Goal: Transaction & Acquisition: Book appointment/travel/reservation

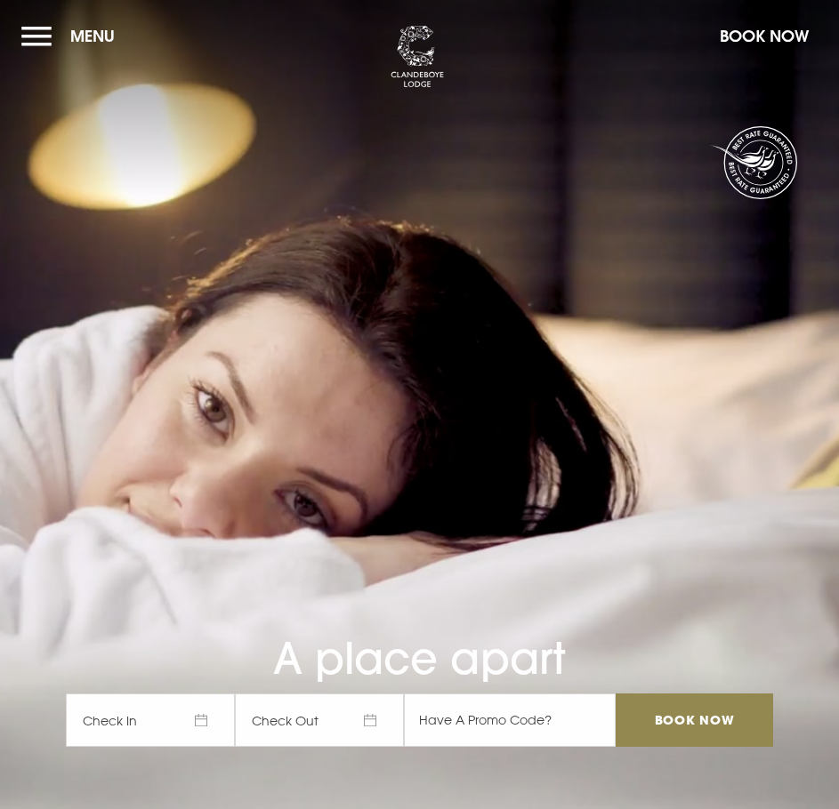
click at [39, 36] on button "Menu" at bounding box center [72, 36] width 102 height 38
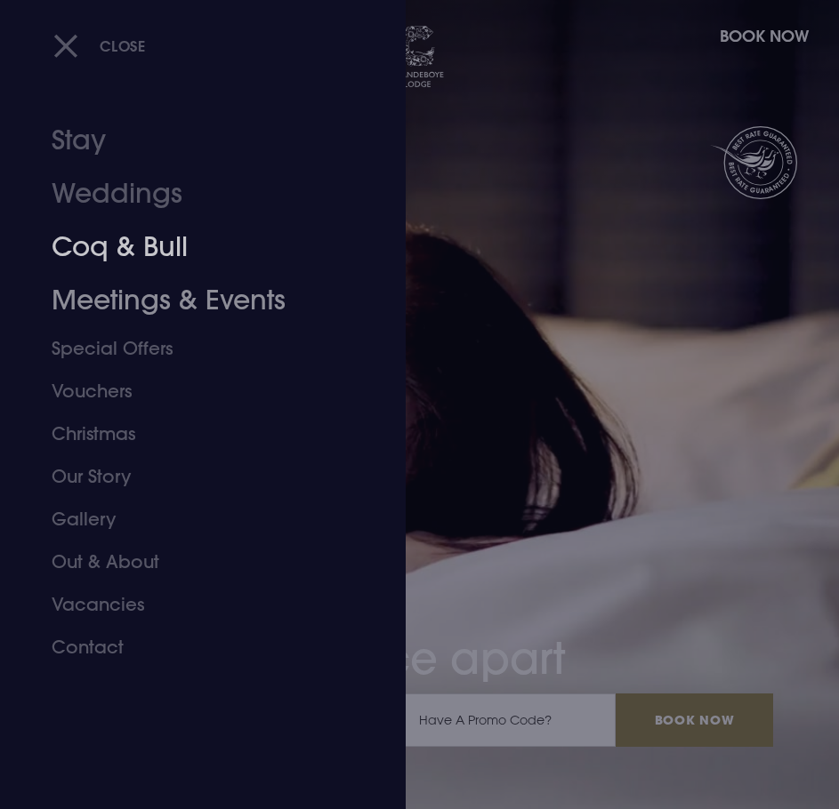
click at [106, 251] on link "Coq & Bull" at bounding box center [192, 247] width 281 height 53
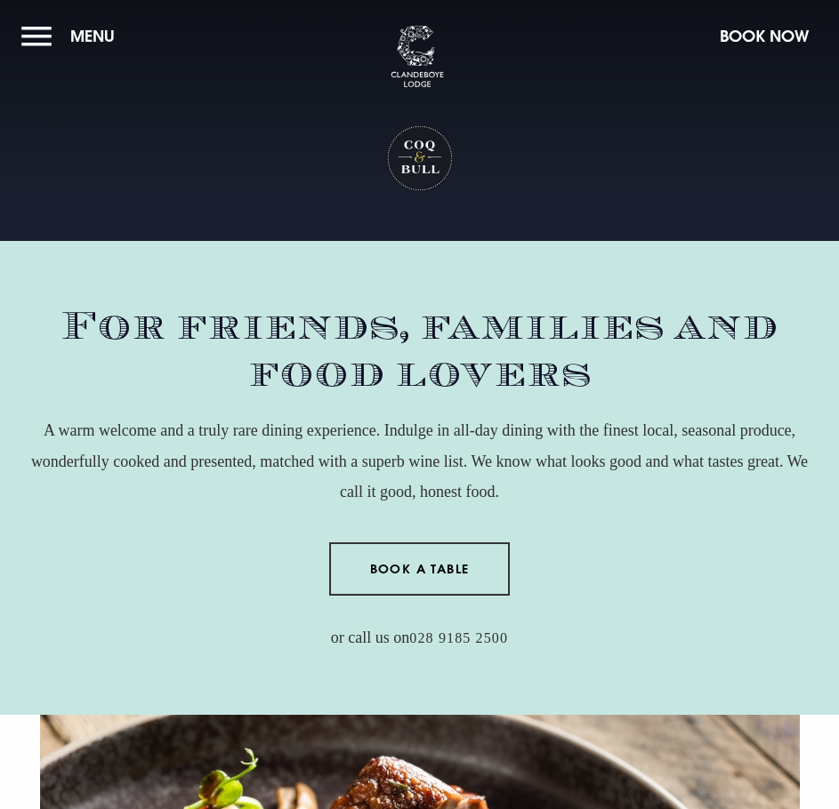
click at [449, 587] on link "Book a Table" at bounding box center [419, 569] width 181 height 53
